Goal: Task Accomplishment & Management: Manage account settings

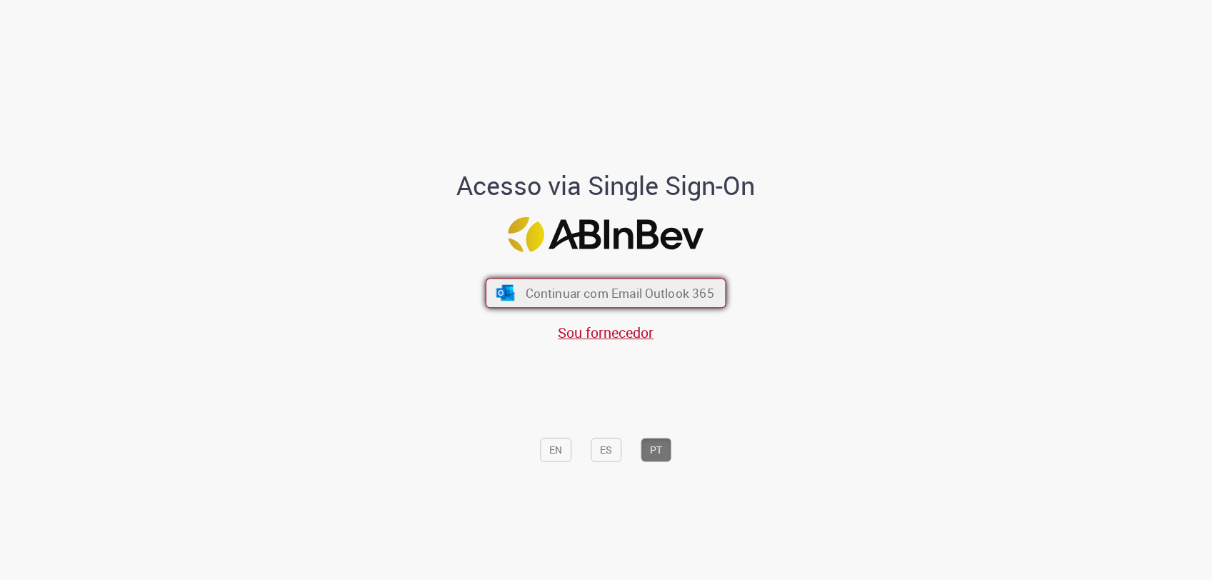
click at [570, 294] on span "Continuar com Email Outlook 365" at bounding box center [620, 293] width 189 height 16
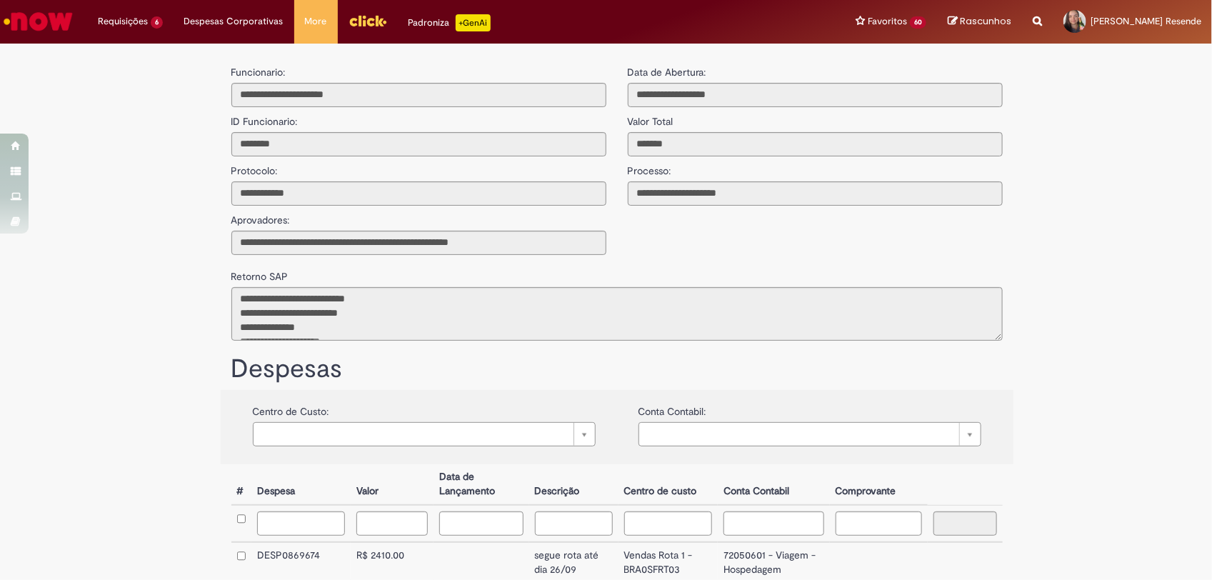
scroll to position [86, 0]
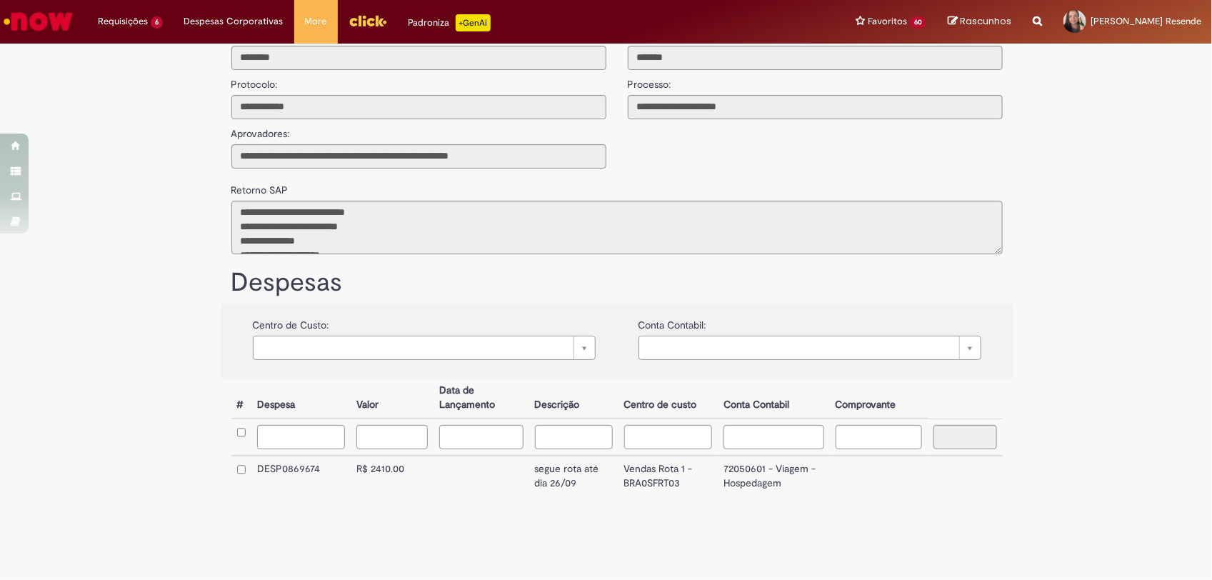
click at [1095, 75] on div "**********" at bounding box center [606, 273] width 1212 height 619
click at [1090, 72] on link "Logout" at bounding box center [1110, 71] width 113 height 16
